Goal: Information Seeking & Learning: Learn about a topic

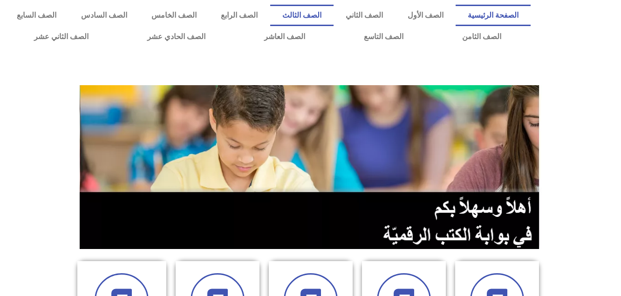
click at [333, 12] on link "الصف الثالث" at bounding box center [301, 15] width 63 height 21
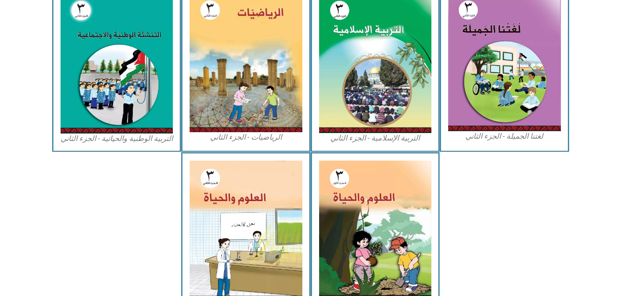
scroll to position [503, 0]
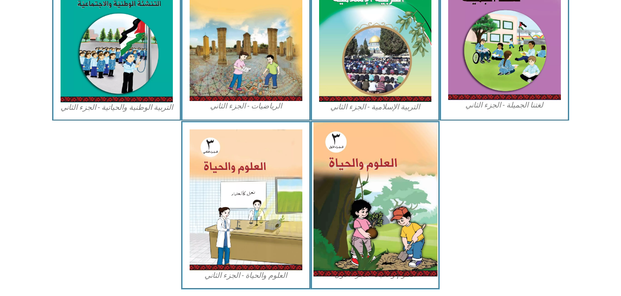
click at [376, 172] on img at bounding box center [375, 199] width 124 height 154
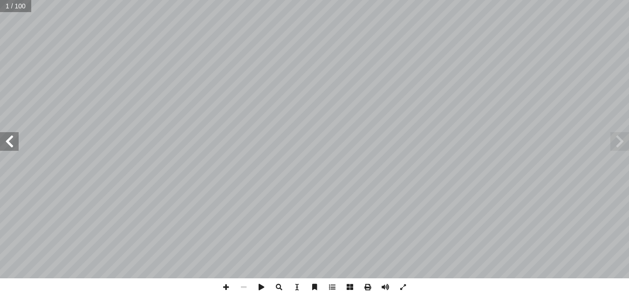
click at [6, 8] on input "text" at bounding box center [15, 6] width 31 height 12
type input "**"
click at [5, 137] on span at bounding box center [9, 141] width 19 height 19
click at [224, 285] on span at bounding box center [226, 287] width 18 height 18
click at [12, 144] on span at bounding box center [9, 141] width 19 height 19
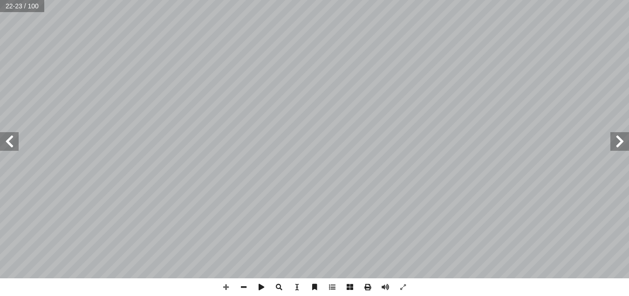
click at [396, 219] on div "١٨ مار ِّ خرى للث أ ا فوائد عالية، ٍ ة ّ غذائي ٍ فائدة َ ذات ِ يتون َّ الز ُ ثم…" at bounding box center [314, 148] width 629 height 296
click at [10, 143] on span at bounding box center [9, 141] width 19 height 19
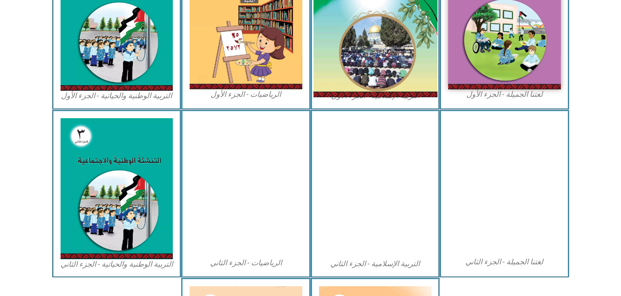
scroll to position [335, 0]
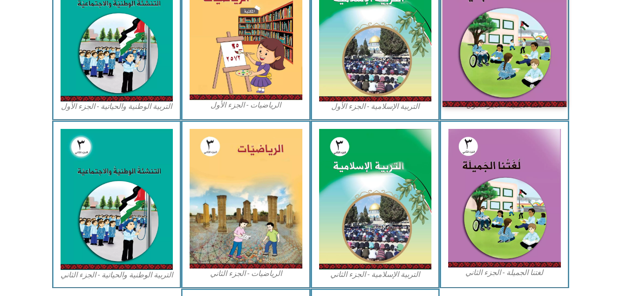
click at [502, 48] on img at bounding box center [504, 30] width 124 height 152
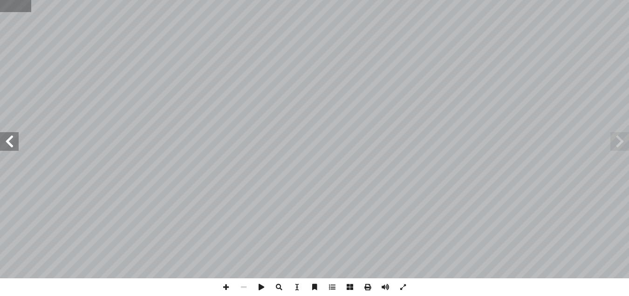
drag, startPoint x: 14, startPoint y: 3, endPoint x: 25, endPoint y: 3, distance: 11.2
click at [25, 3] on input "text" at bounding box center [15, 6] width 31 height 12
type input "**"
click at [226, 287] on span at bounding box center [226, 287] width 18 height 18
click at [243, 286] on span at bounding box center [244, 287] width 18 height 18
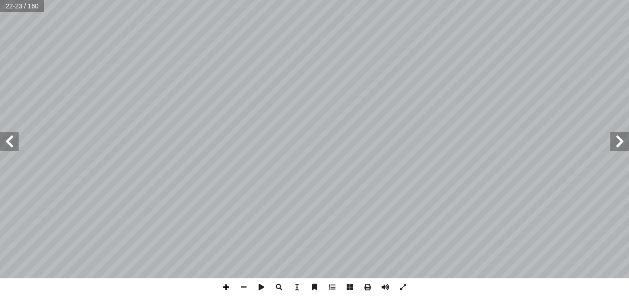
click at [224, 287] on span at bounding box center [226, 287] width 18 height 18
click at [246, 284] on span at bounding box center [244, 287] width 18 height 18
click at [246, 287] on span at bounding box center [244, 287] width 18 height 18
click at [11, 145] on span at bounding box center [9, 141] width 19 height 19
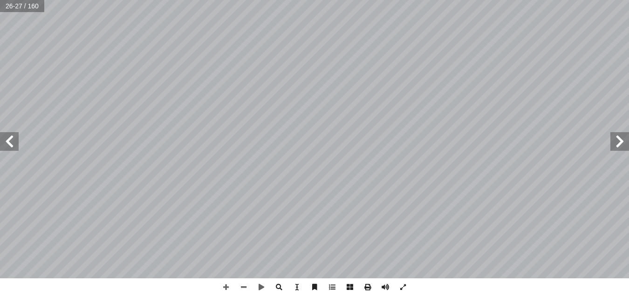
click at [10, 145] on span at bounding box center [9, 141] width 19 height 19
click at [12, 139] on span at bounding box center [9, 141] width 19 height 19
click at [225, 286] on span at bounding box center [226, 287] width 18 height 18
